Goal: Communication & Community: Answer question/provide support

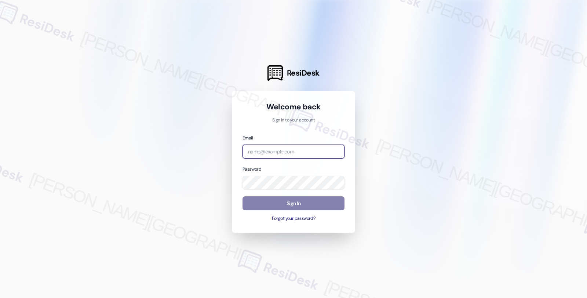
click at [266, 148] on input "email" at bounding box center [294, 152] width 102 height 14
type input "automated-surveys-twelve_rivers_management-fides.[PERSON_NAME]@twelve_rivers_[D…"
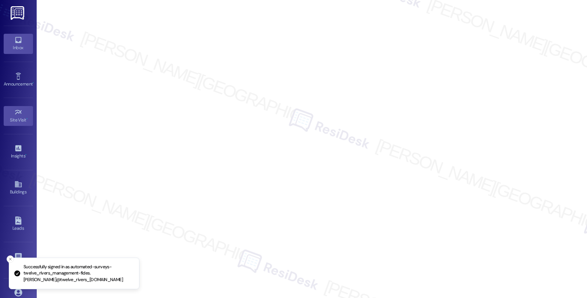
click at [21, 45] on div "Inbox" at bounding box center [18, 47] width 37 height 7
